Goal: Complete application form

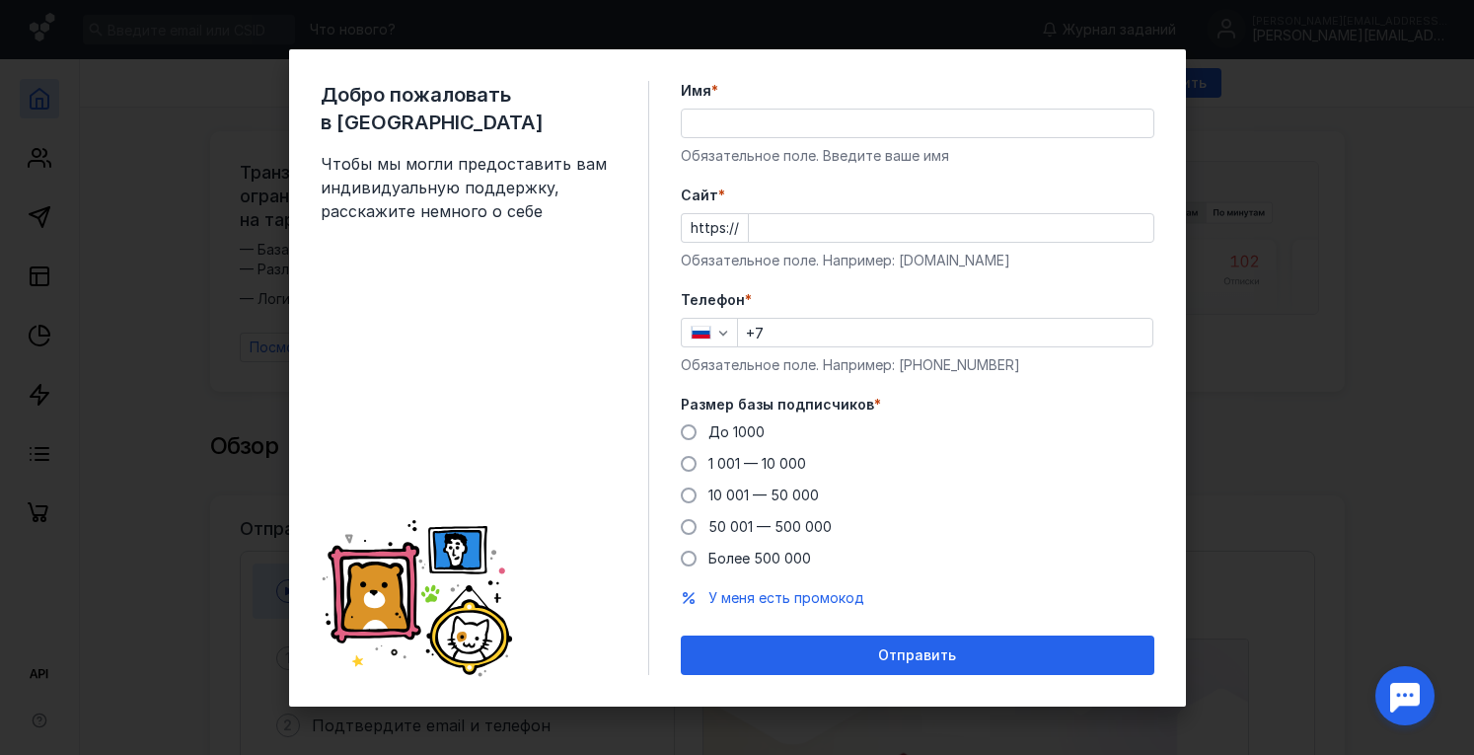
click at [728, 123] on input "Имя *" at bounding box center [917, 123] width 471 height 28
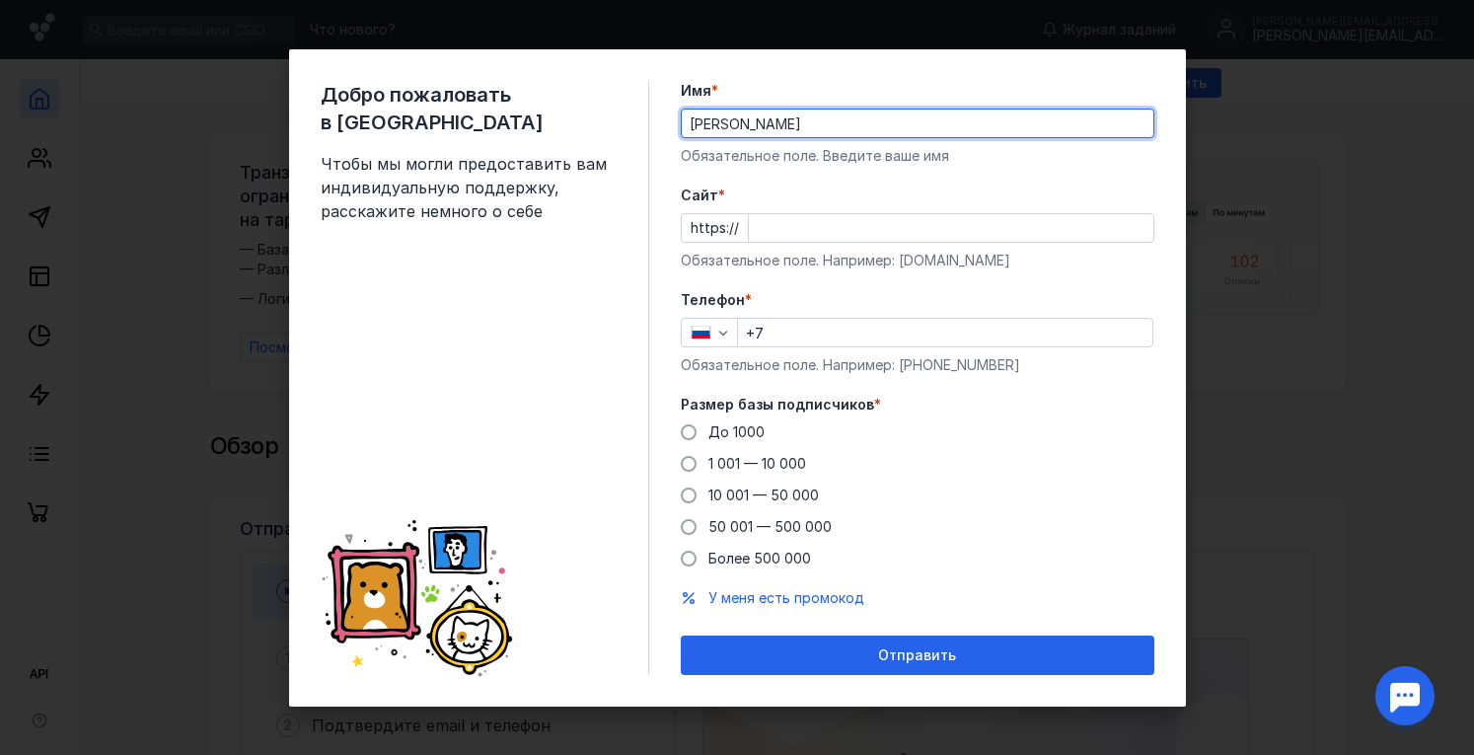
drag, startPoint x: 808, startPoint y: 121, endPoint x: 739, endPoint y: 129, distance: 69.5
click at [739, 129] on input "[PERSON_NAME]" at bounding box center [917, 123] width 471 height 28
type input "[PERSON_NAME]"
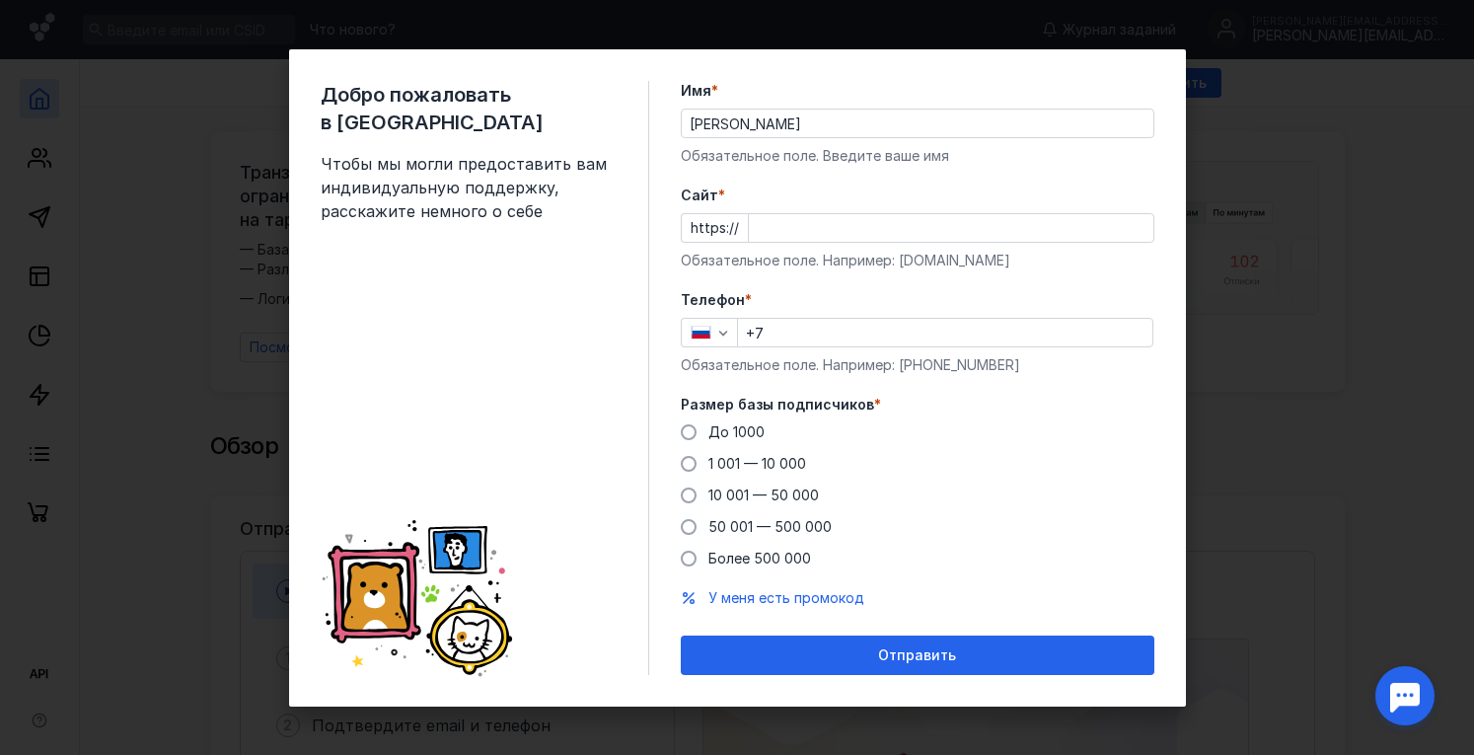
click at [748, 197] on label "Cайт *" at bounding box center [917, 195] width 473 height 20
click at [749, 214] on input "Cайт *" at bounding box center [951, 228] width 404 height 28
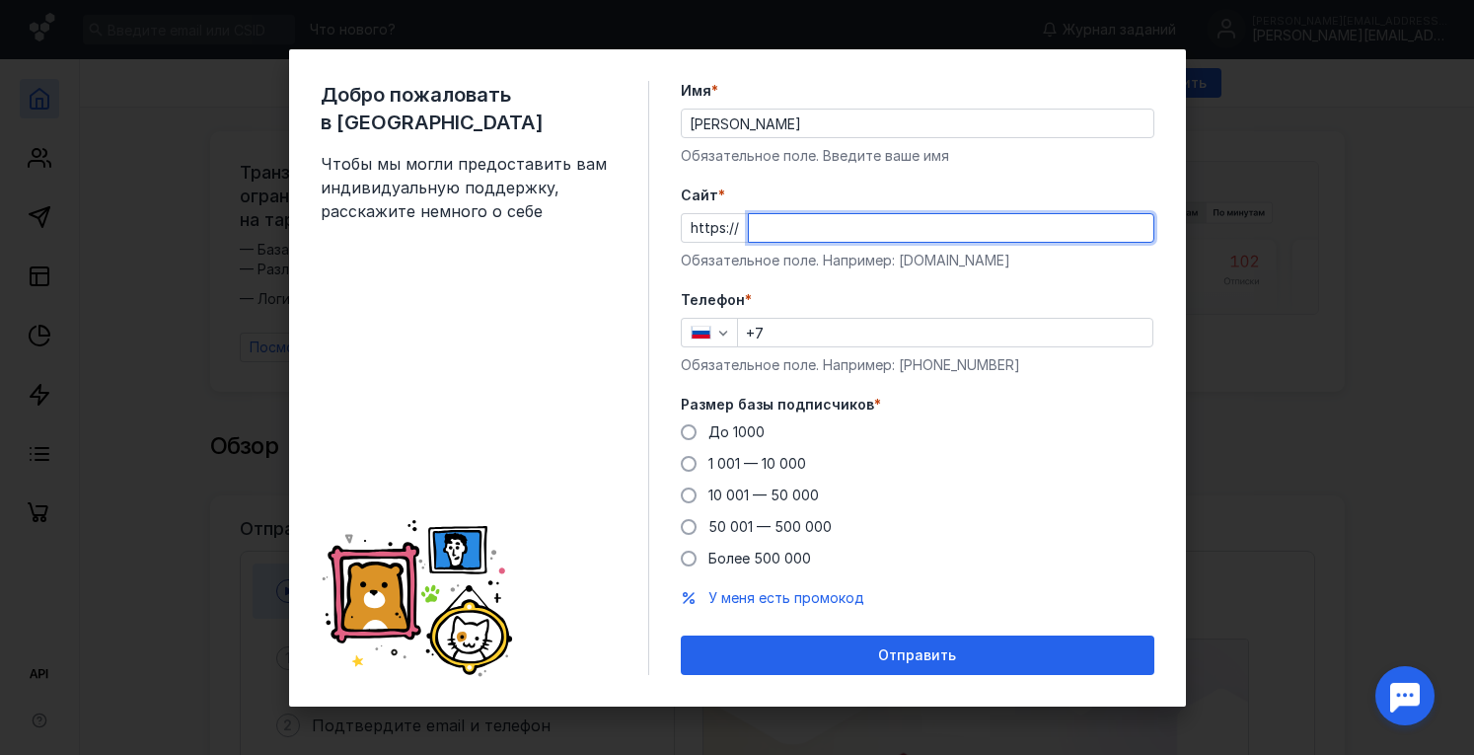
click at [762, 232] on input "Cайт *" at bounding box center [951, 228] width 404 height 28
paste input "[DOMAIN_NAME][URL]"
type input "[DOMAIN_NAME][URL]"
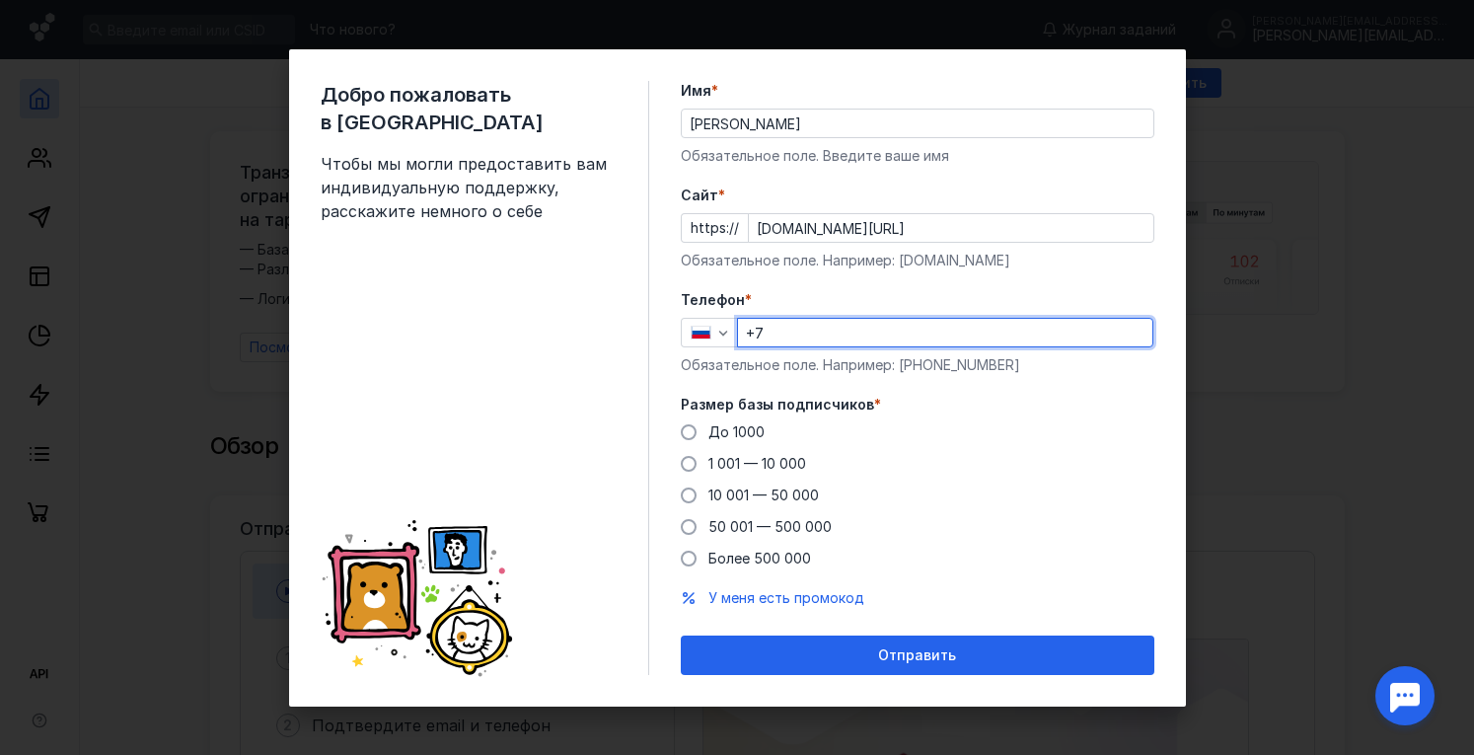
click at [845, 344] on input "+7" at bounding box center [945, 333] width 414 height 28
type input "[PHONE_NUMBER]"
click at [687, 563] on label "Более 500 000" at bounding box center [746, 558] width 130 height 20
click at [0, 0] on input "Более 500 000" at bounding box center [0, 0] width 0 height 0
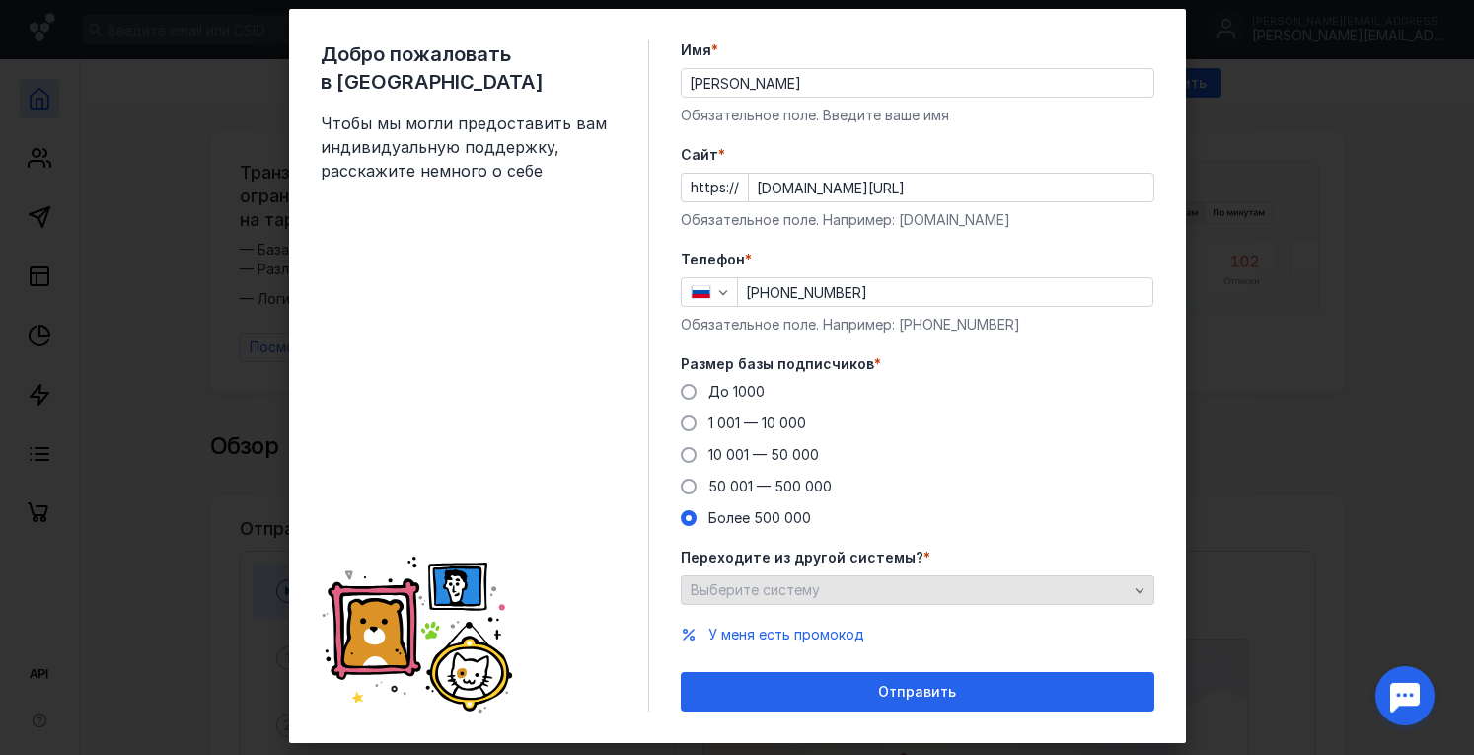
scroll to position [77, 0]
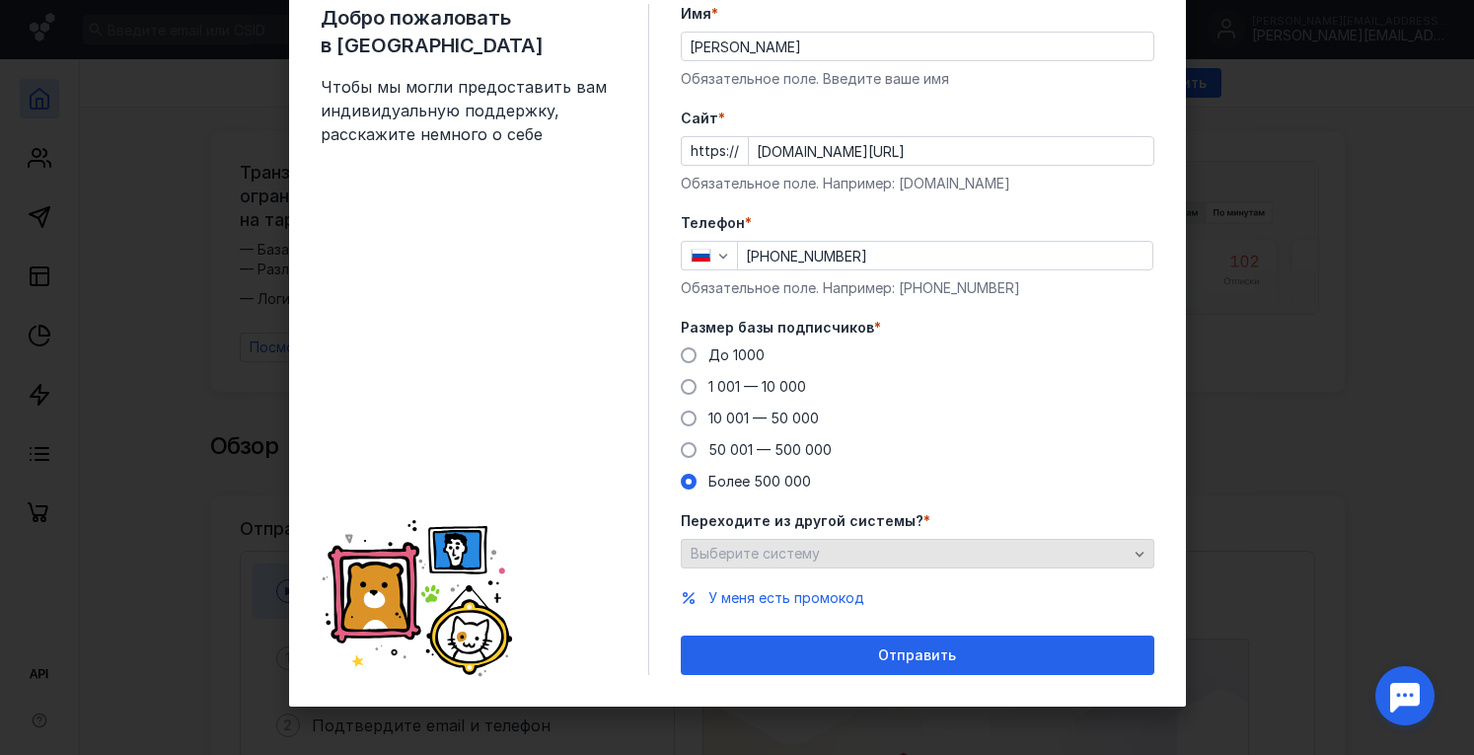
click at [721, 556] on span "Выберите систему" at bounding box center [754, 552] width 129 height 17
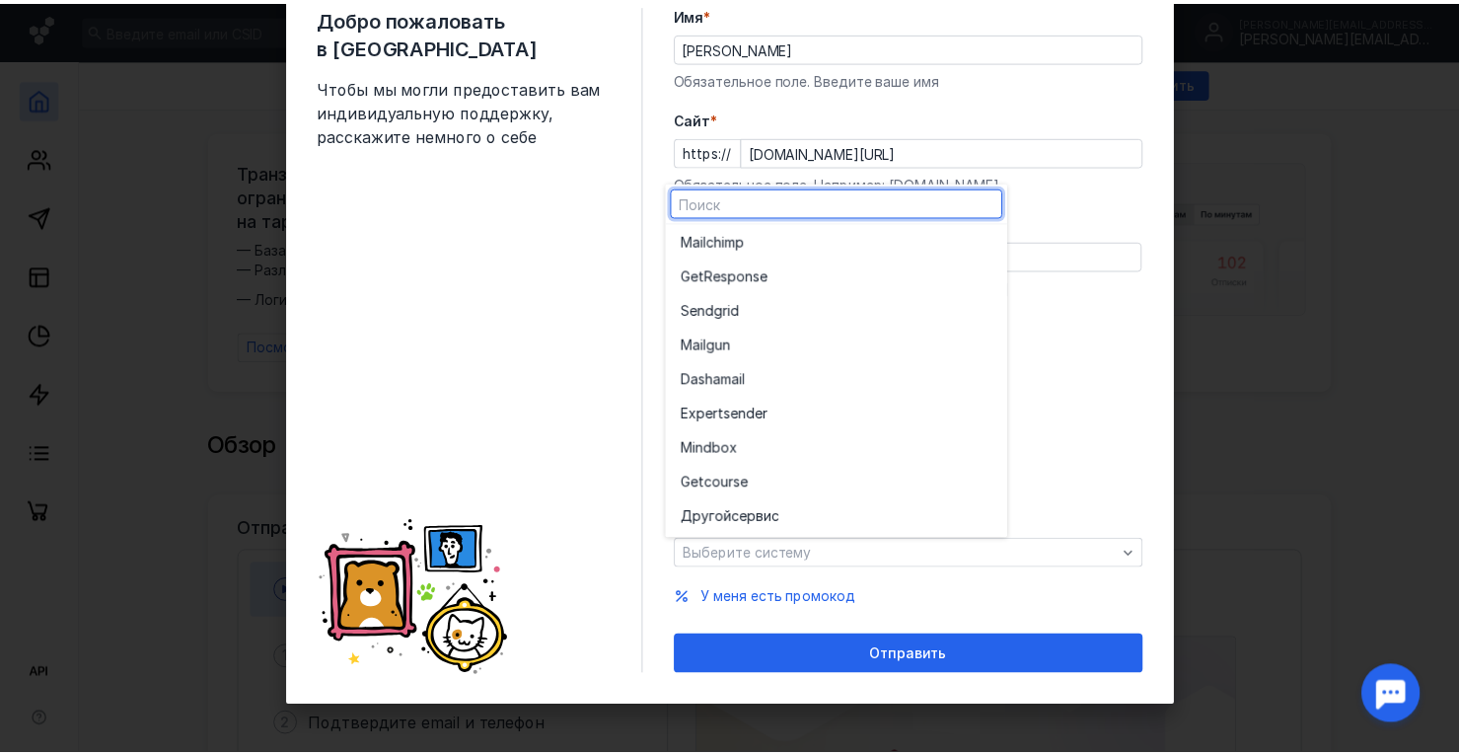
scroll to position [0, 0]
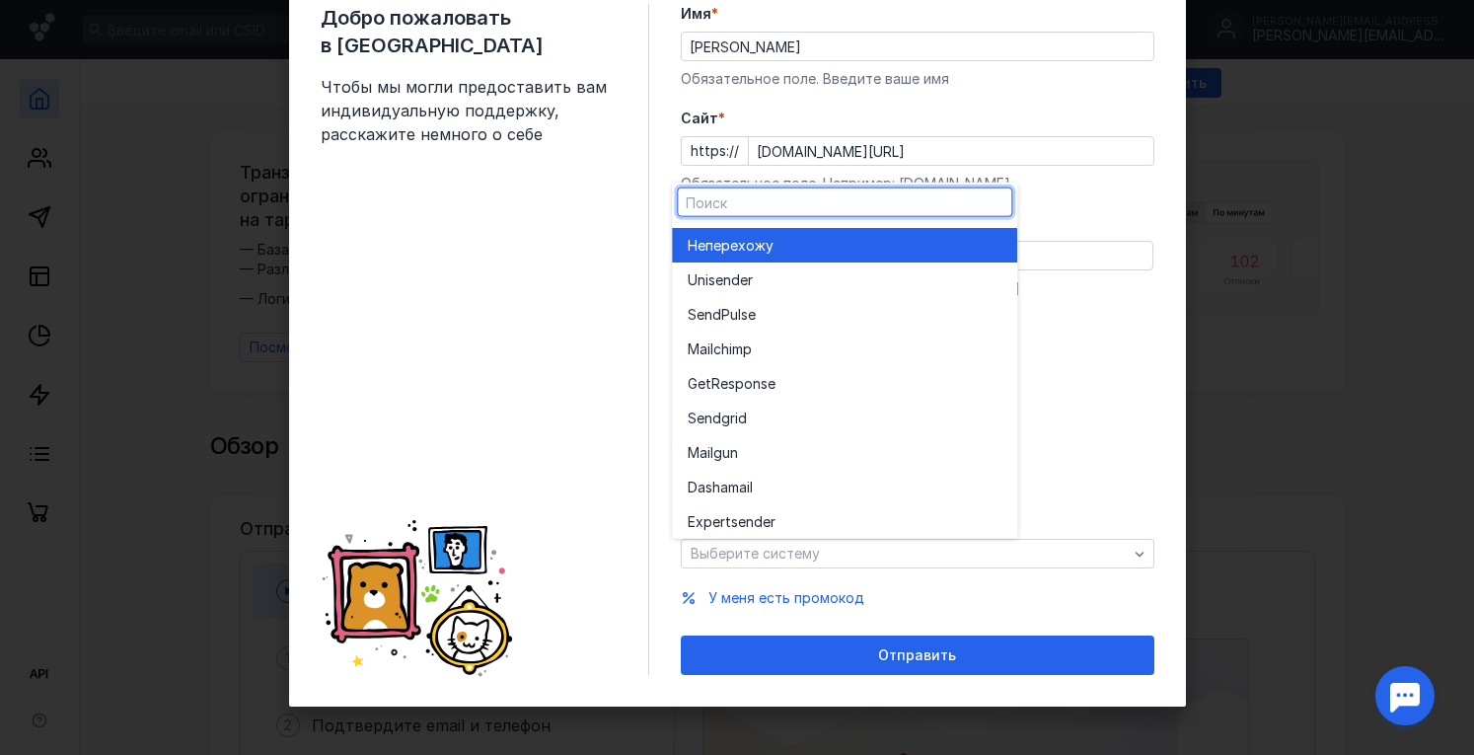
click at [759, 253] on span "перехожу" at bounding box center [739, 245] width 68 height 20
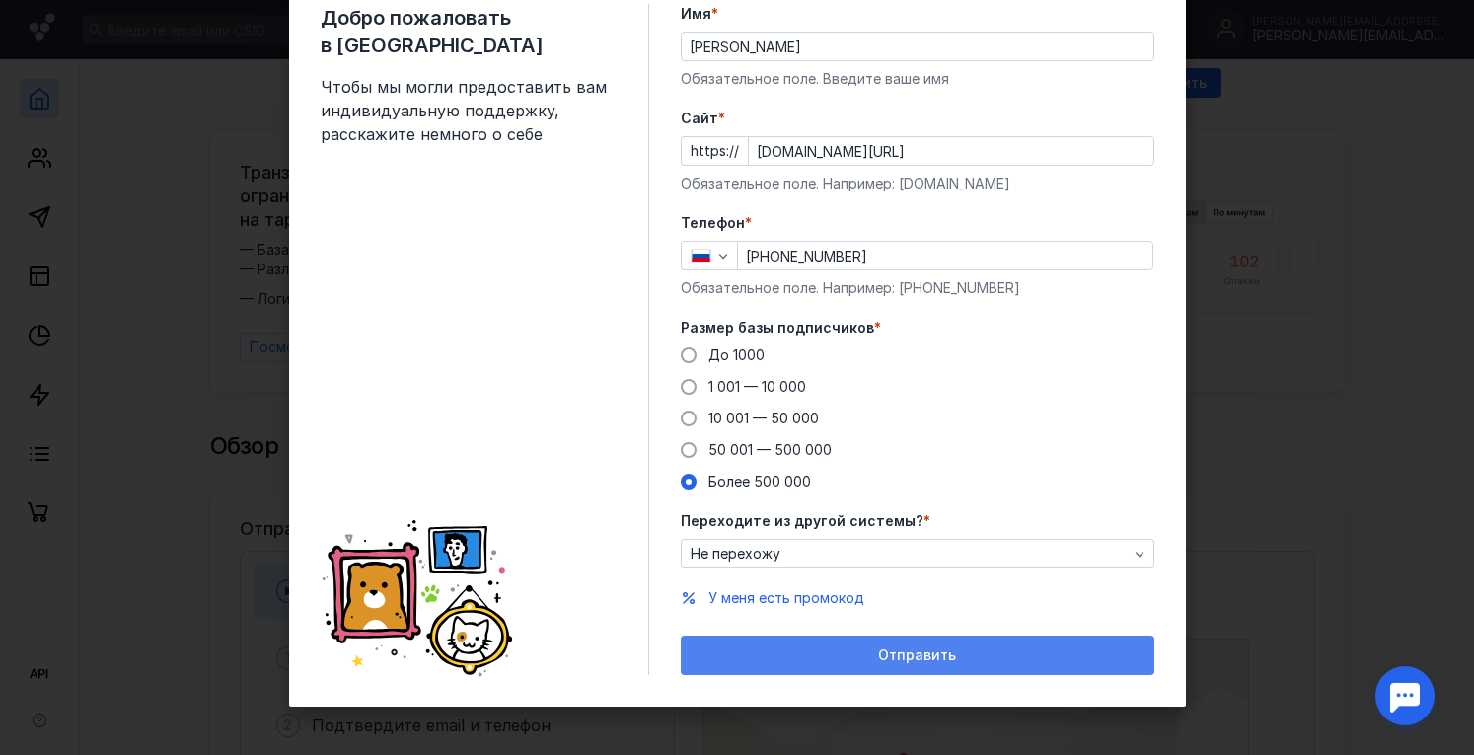
click at [887, 663] on div "Отправить" at bounding box center [917, 654] width 473 height 39
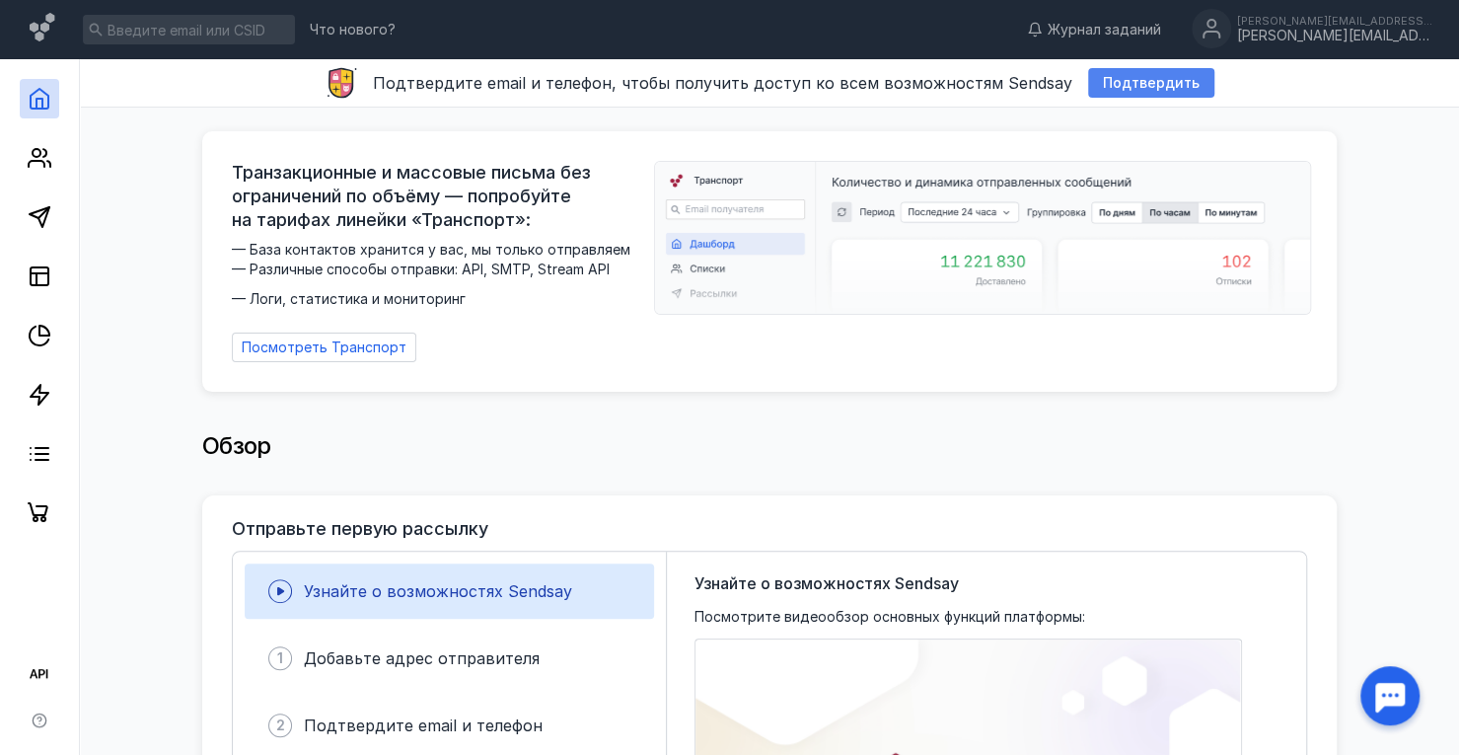
click at [1136, 80] on span "Подтвердить" at bounding box center [1151, 83] width 97 height 17
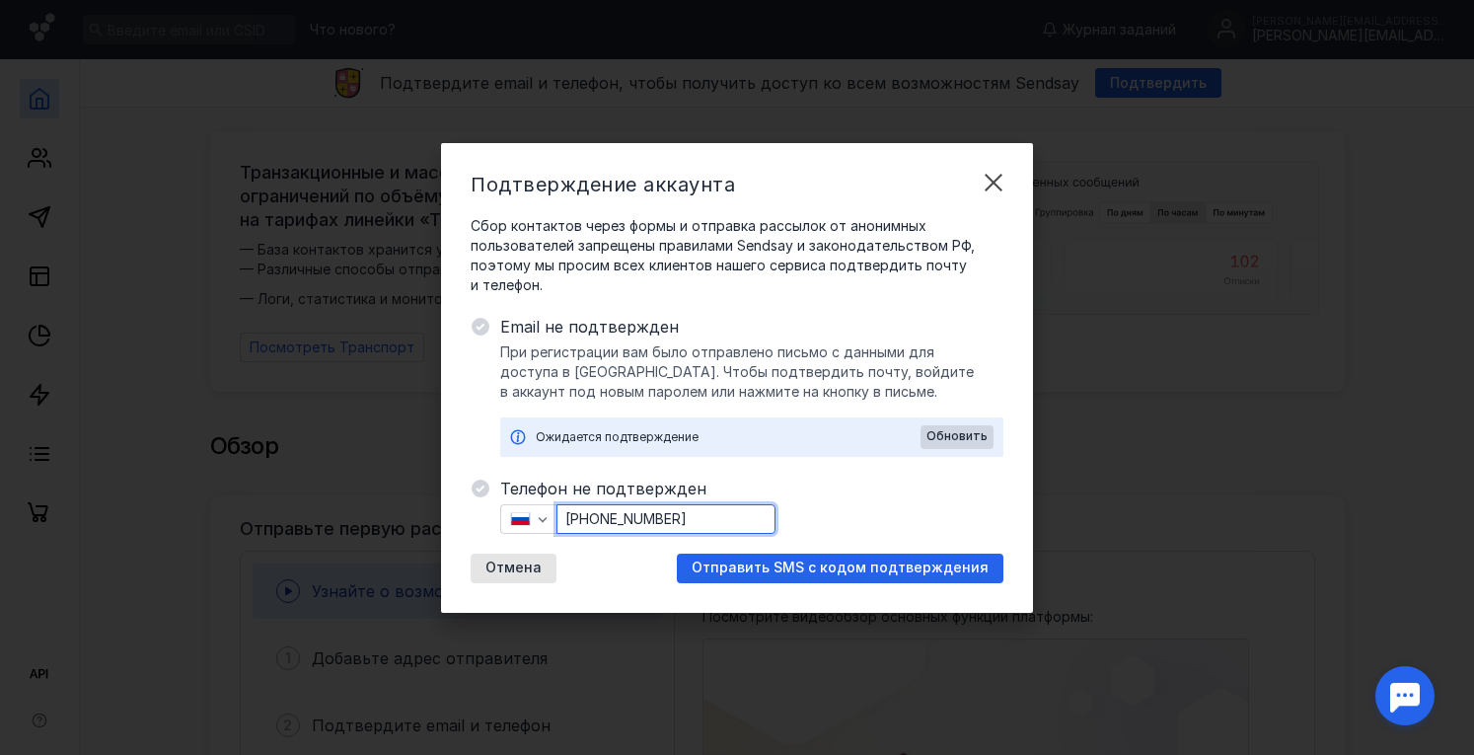
click at [645, 517] on input "[PHONE_NUMBER]" at bounding box center [665, 519] width 217 height 28
drag, startPoint x: 714, startPoint y: 520, endPoint x: 657, endPoint y: 532, distance: 58.4
click at [657, 532] on input "[PHONE_NUMBER]" at bounding box center [665, 519] width 217 height 28
type input "[PHONE_NUMBER]"
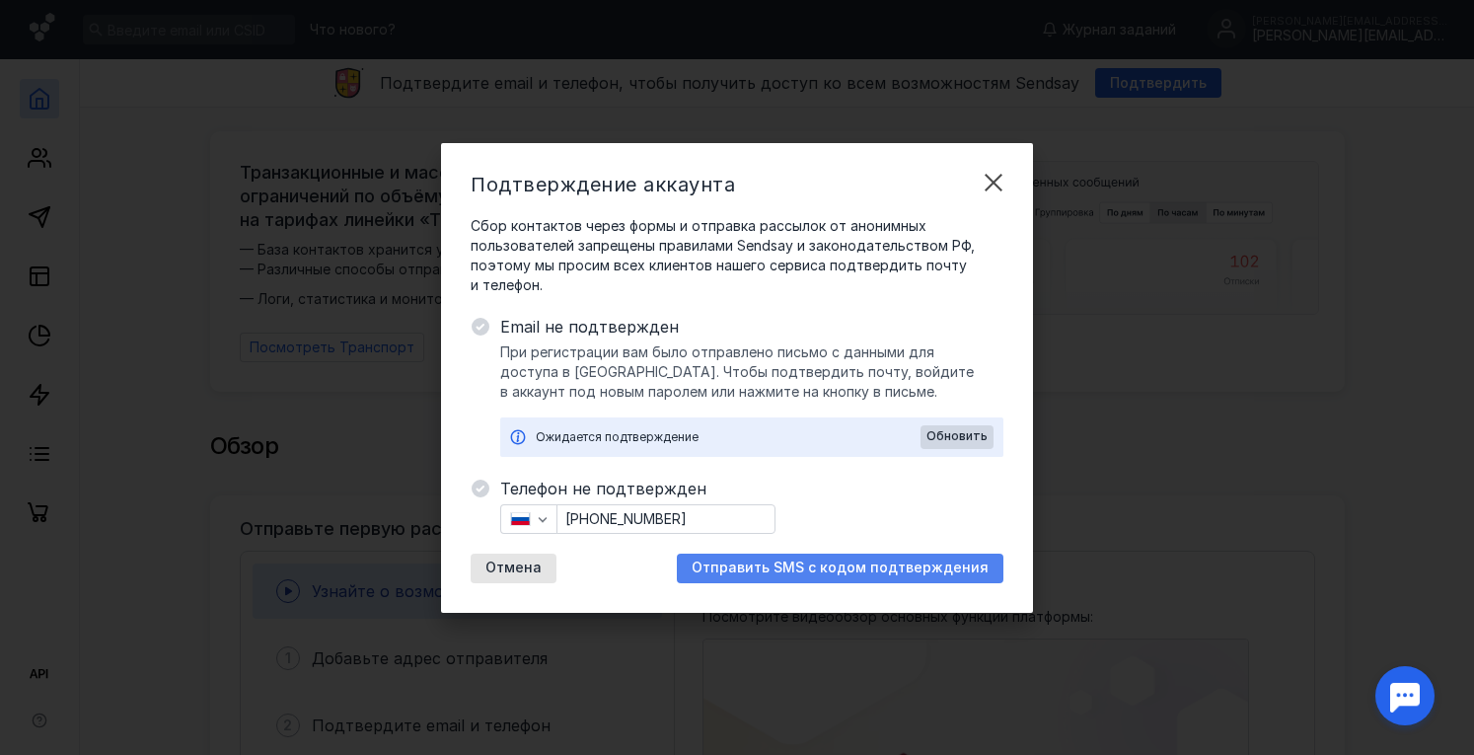
click at [744, 558] on div "Отправить SMS с кодом подтверждения" at bounding box center [840, 568] width 326 height 30
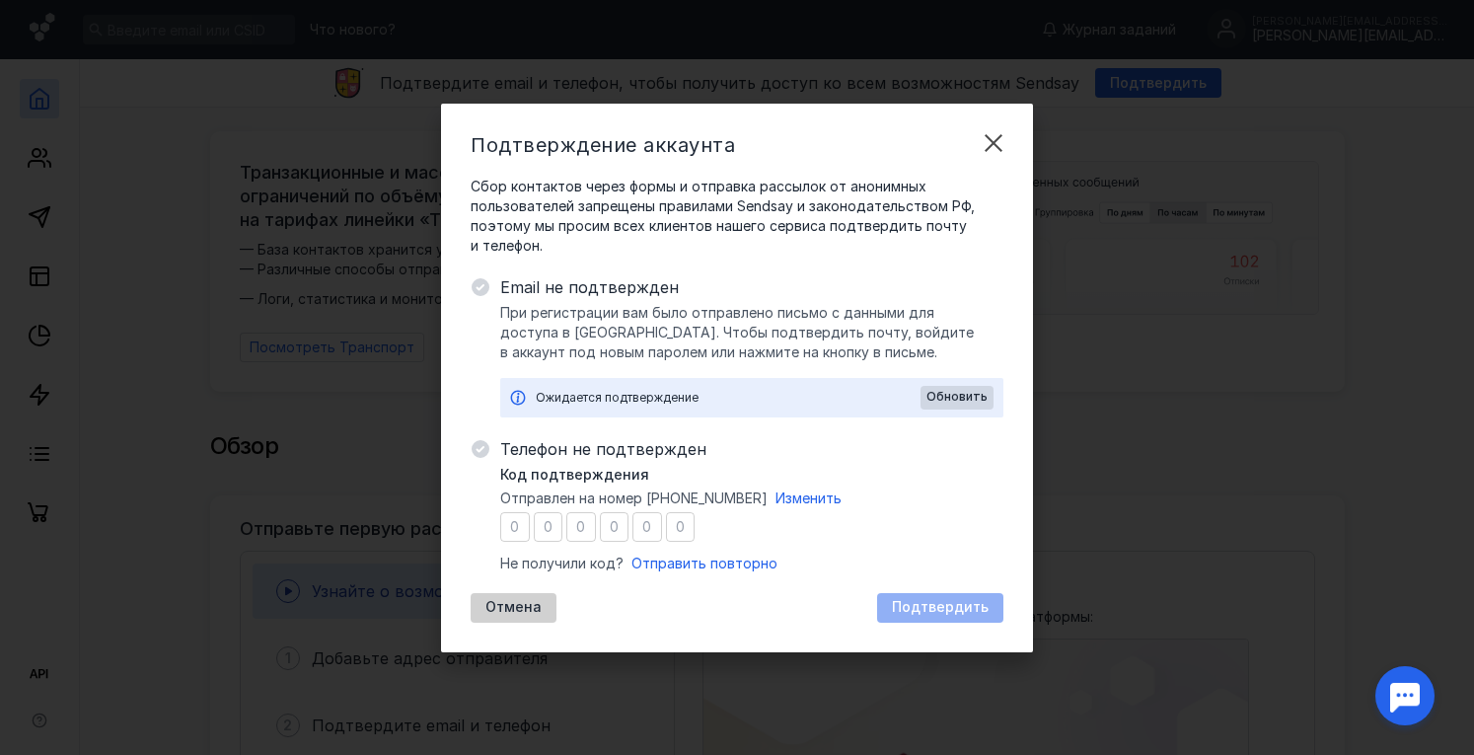
click at [487, 609] on span "Отмена" at bounding box center [513, 607] width 56 height 17
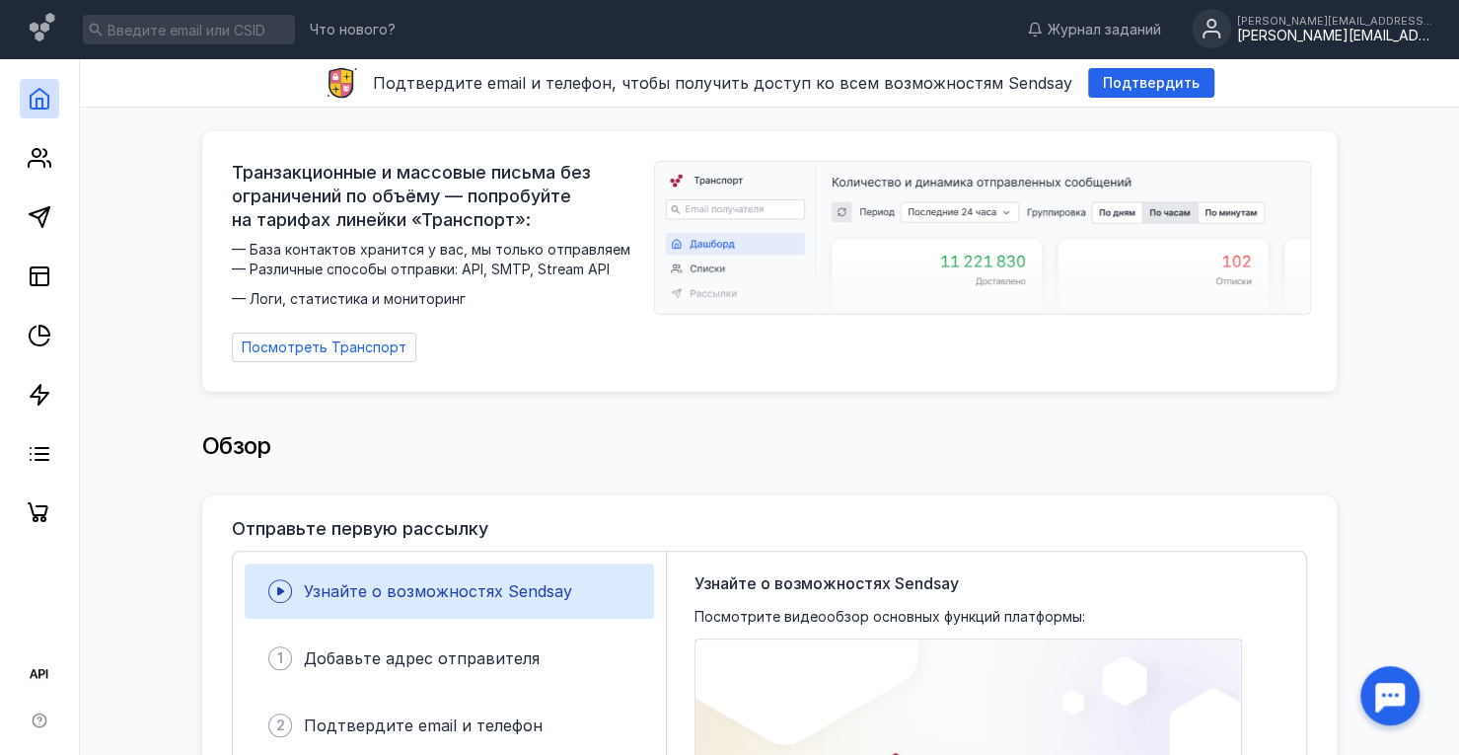
click at [1388, 36] on div "[PERSON_NAME][EMAIL_ADDRESS][DOMAIN_NAME]" at bounding box center [1335, 36] width 197 height 17
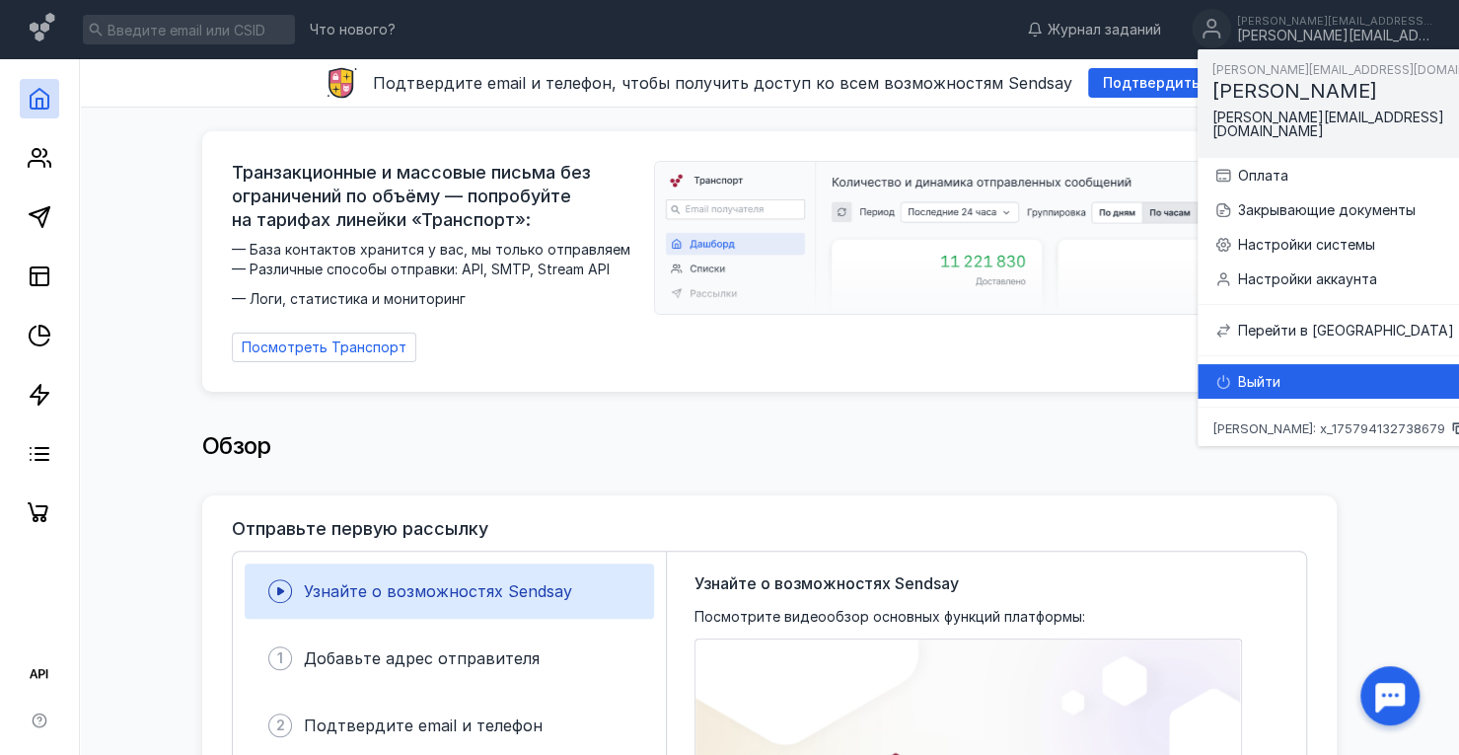
click at [1291, 372] on div "Выйти" at bounding box center [1382, 382] width 289 height 20
